Goal: Navigation & Orientation: Understand site structure

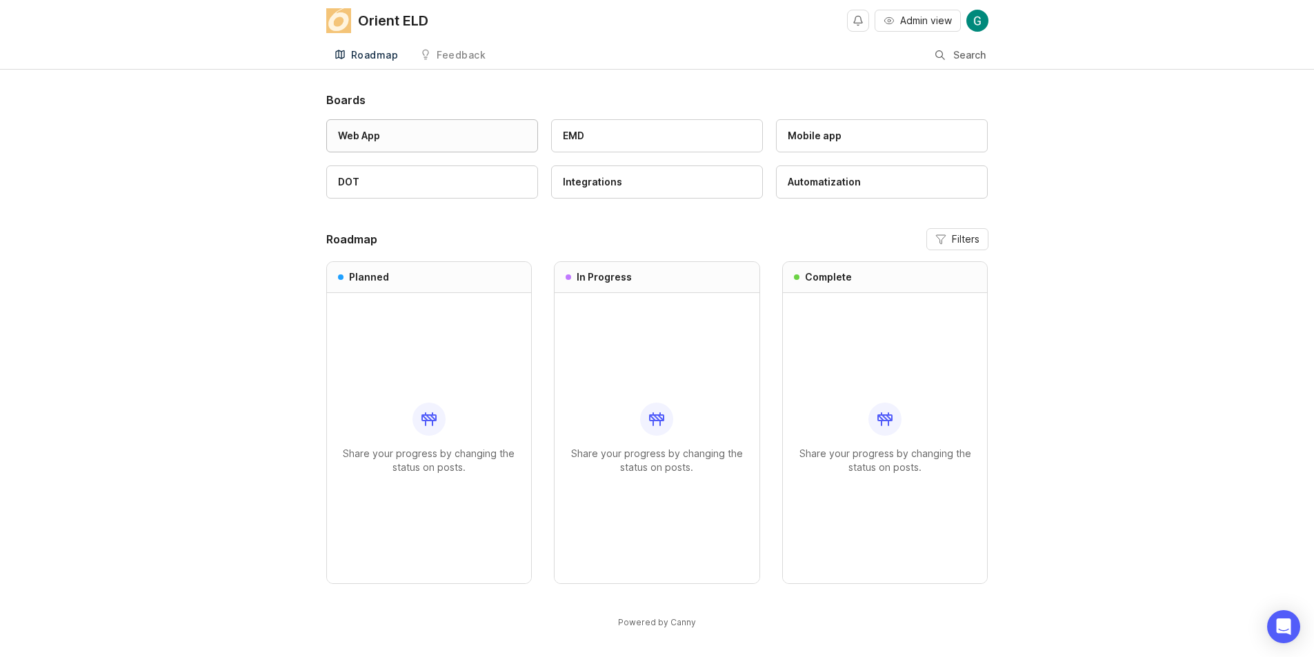
click at [399, 136] on div "Web App" at bounding box center [432, 135] width 188 height 15
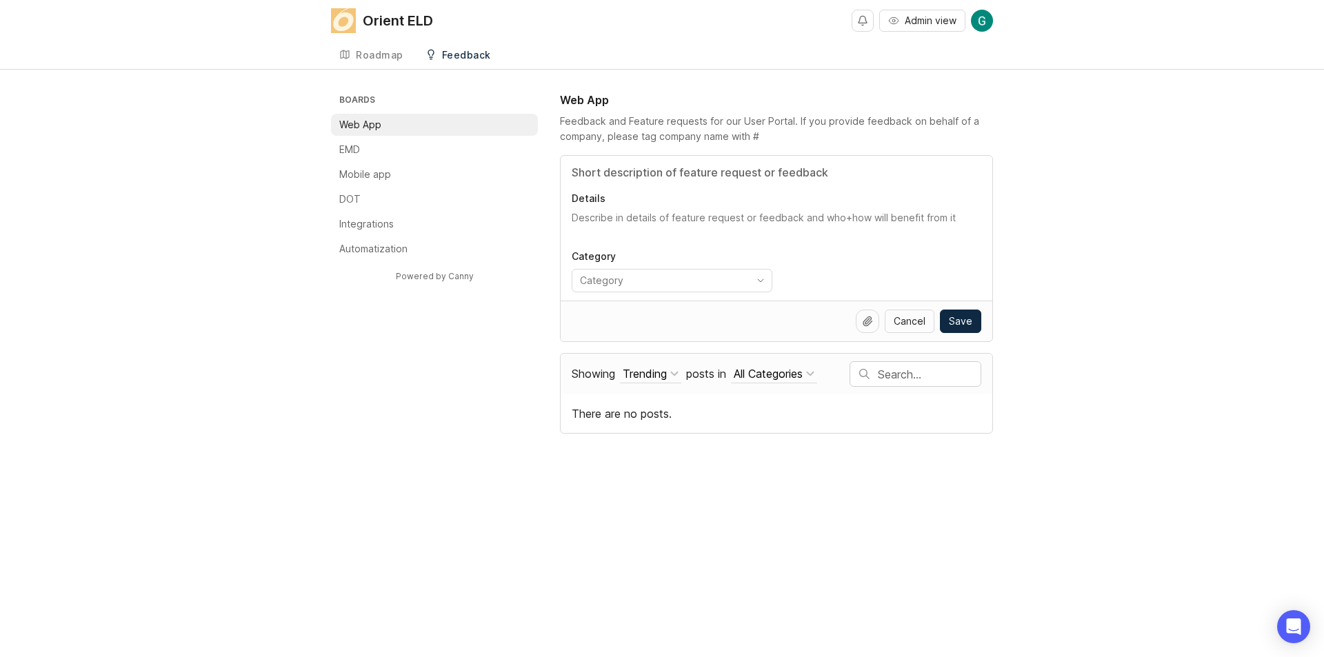
click at [474, 58] on div "Feedback" at bounding box center [466, 55] width 49 height 10
click at [375, 98] on h3 "Boards" at bounding box center [437, 101] width 201 height 19
click at [374, 51] on div "Roadmap" at bounding box center [380, 55] width 48 height 10
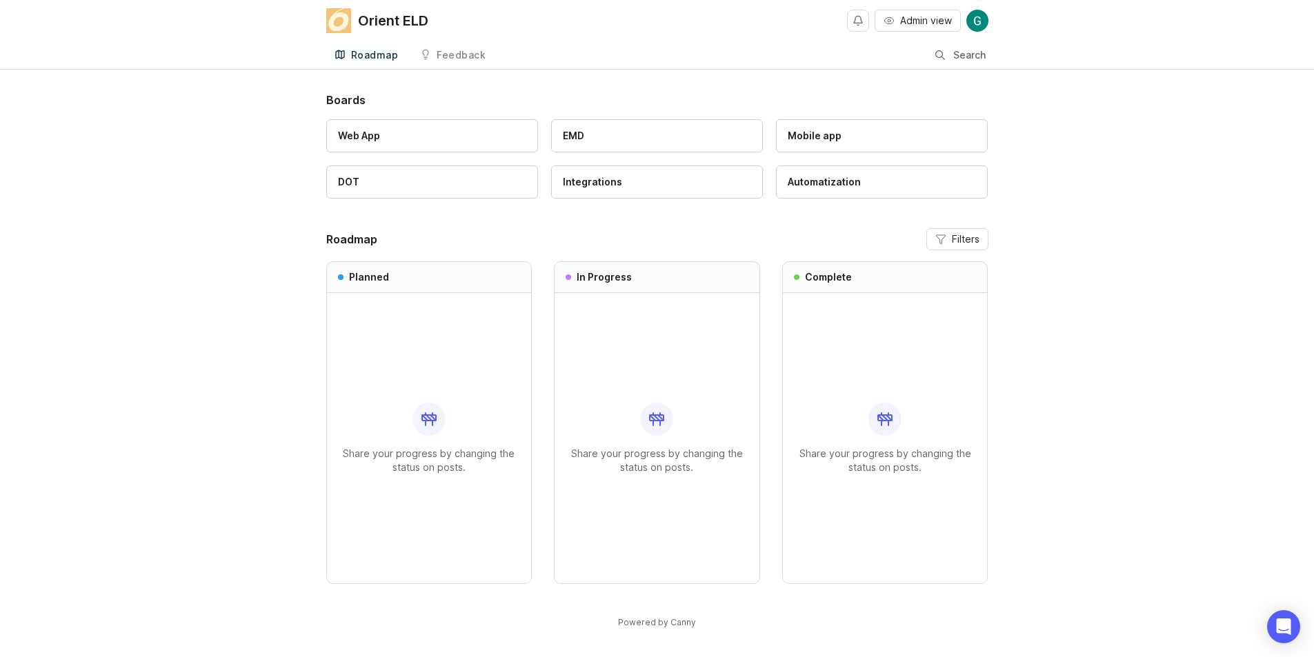
scroll to position [2, 0]
click at [646, 133] on div "EMD" at bounding box center [657, 133] width 188 height 15
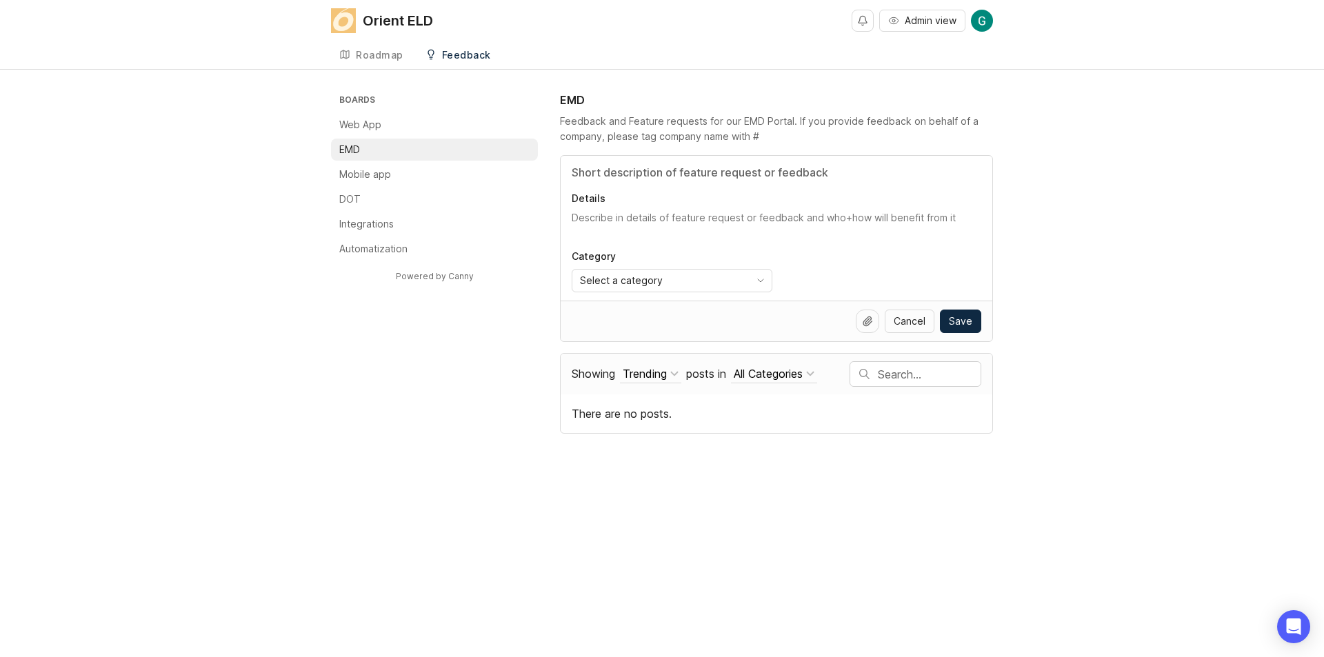
click at [393, 148] on li "EMD" at bounding box center [434, 150] width 207 height 22
click at [450, 52] on div "Feedback" at bounding box center [466, 55] width 49 height 10
click at [387, 50] on div "Roadmap" at bounding box center [380, 55] width 48 height 10
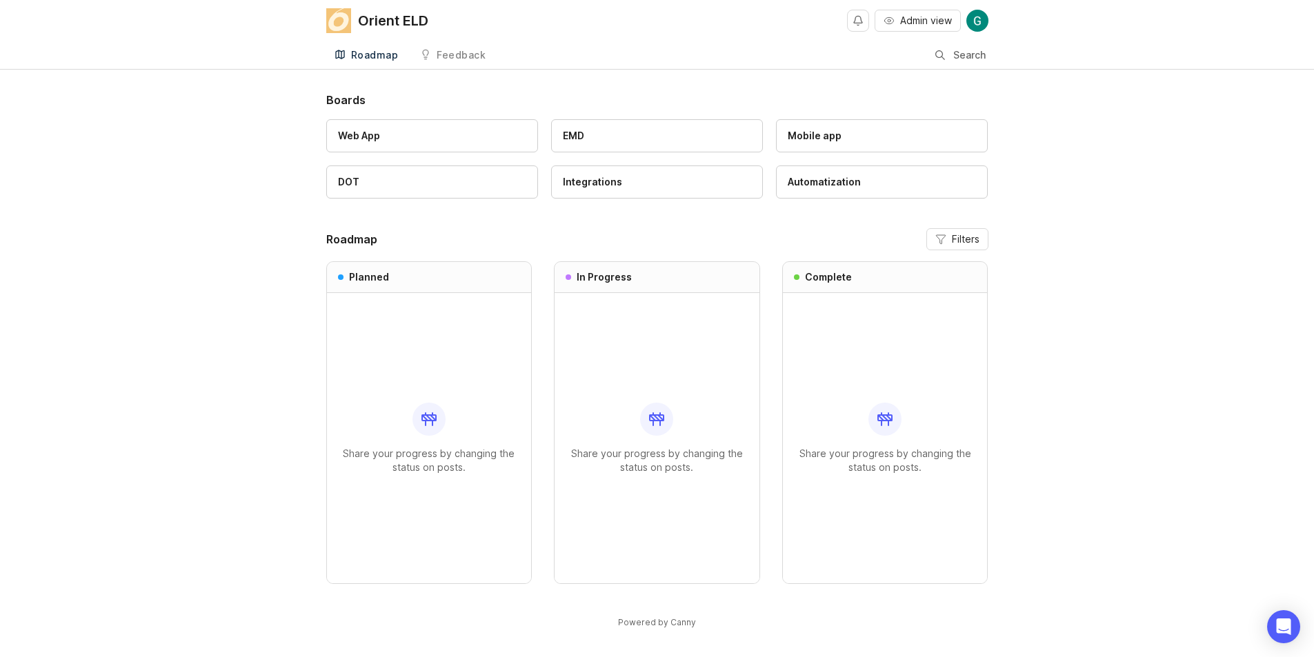
scroll to position [2, 0]
click at [433, 431] on div at bounding box center [428, 417] width 33 height 33
click at [645, 326] on div "Share your progress by changing the status on posts." at bounding box center [657, 436] width 183 height 290
click at [835, 378] on div "Share your progress by changing the status on posts." at bounding box center [885, 436] width 183 height 290
click at [441, 173] on div "DOT" at bounding box center [432, 179] width 188 height 15
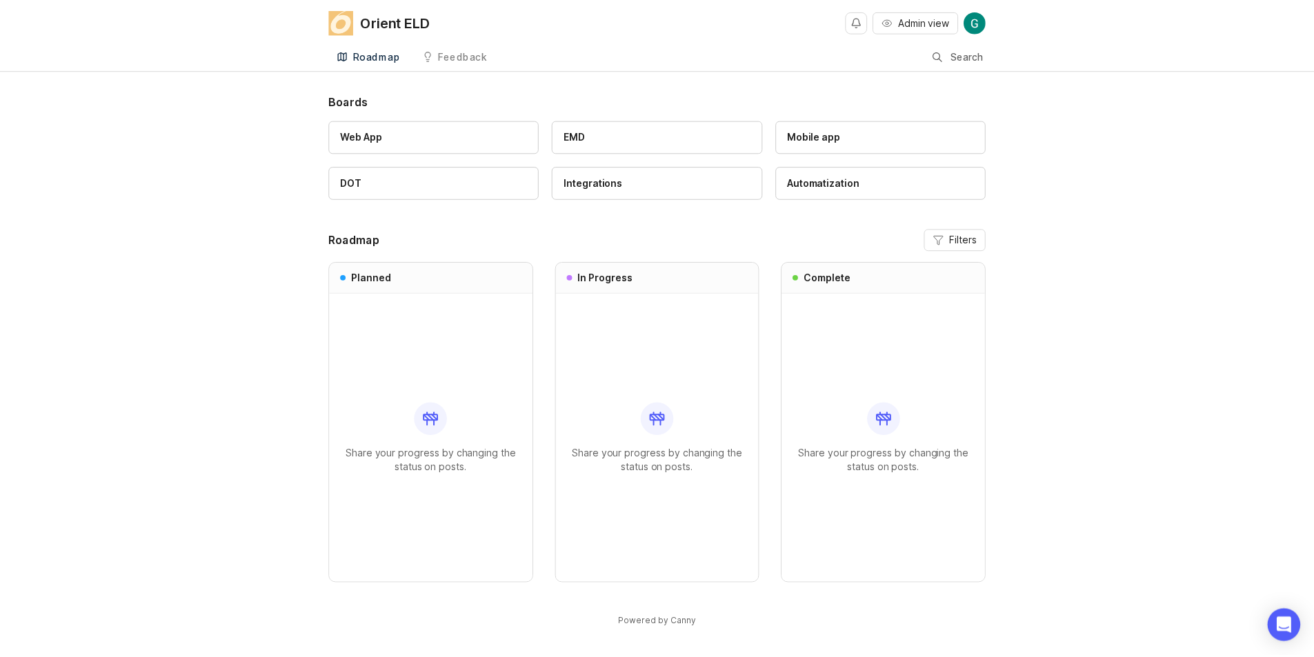
scroll to position [2, 0]
click at [979, 16] on img at bounding box center [977, 19] width 22 height 22
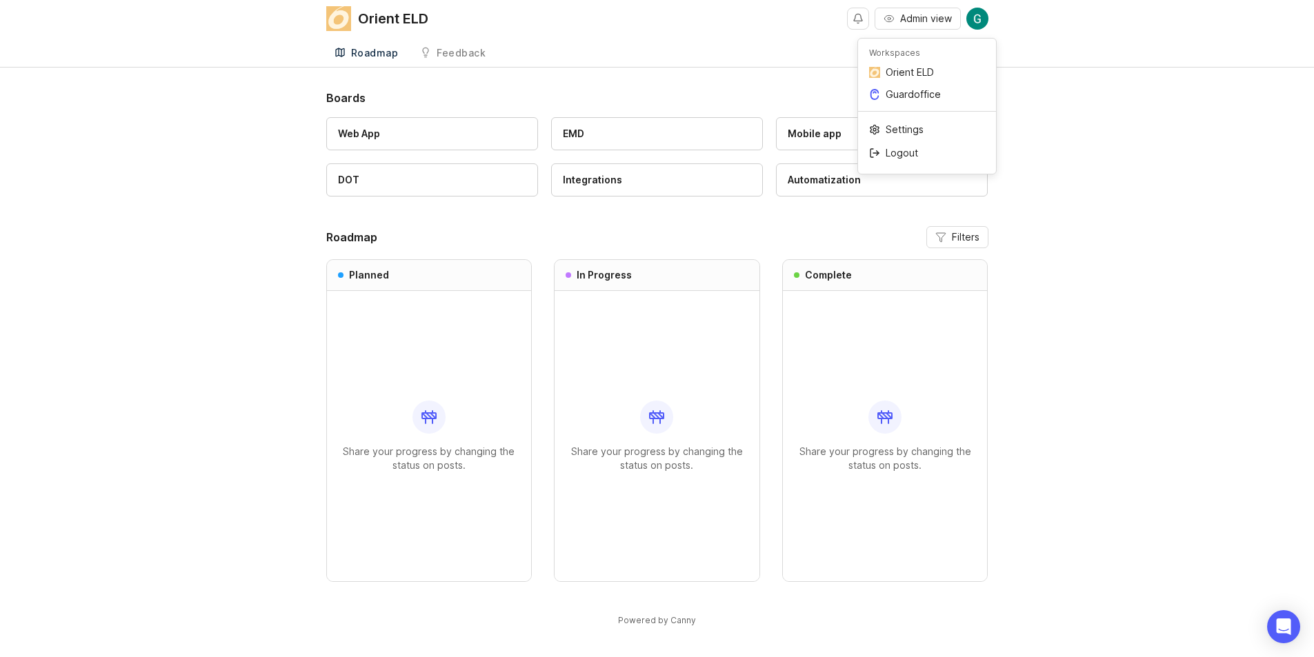
click at [1093, 148] on div "Boards Web App EMD Mobile app DOT Integrations Automatization Roadmap Filters P…" at bounding box center [657, 370] width 1314 height 561
